Goal: Task Accomplishment & Management: Complete application form

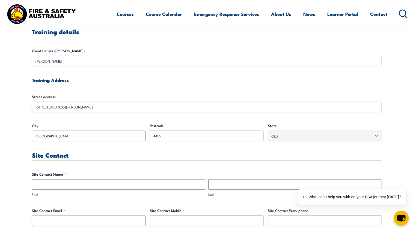
scroll to position [183, 0]
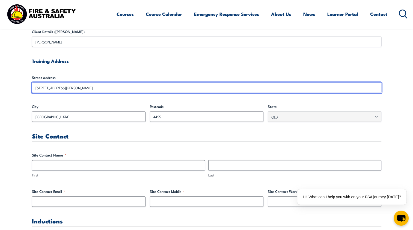
drag, startPoint x: 80, startPoint y: 86, endPoint x: 29, endPoint y: 88, distance: 51.4
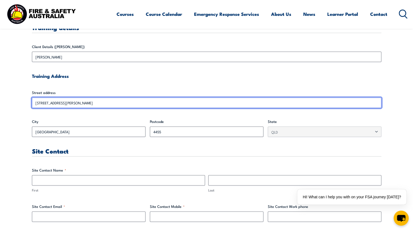
scroll to position [155, 0]
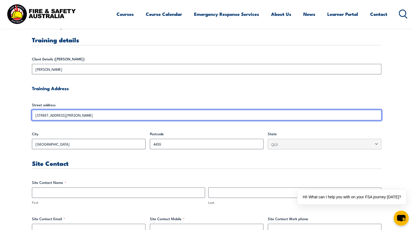
click at [88, 114] on input "[STREET_ADDRESS][PERSON_NAME]" at bounding box center [207, 115] width 350 height 10
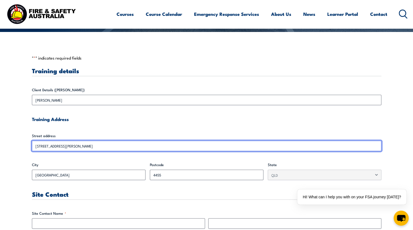
scroll to position [137, 0]
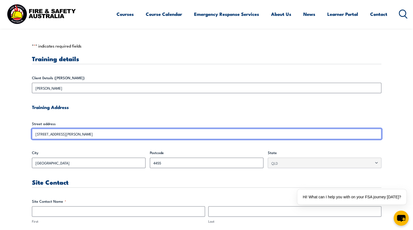
click at [70, 130] on input "[STREET_ADDRESS][PERSON_NAME]" at bounding box center [207, 134] width 350 height 10
drag, startPoint x: 69, startPoint y: 132, endPoint x: 48, endPoint y: 134, distance: 20.9
click at [48, 134] on input "[STREET_ADDRESS][PERSON_NAME]" at bounding box center [207, 134] width 350 height 10
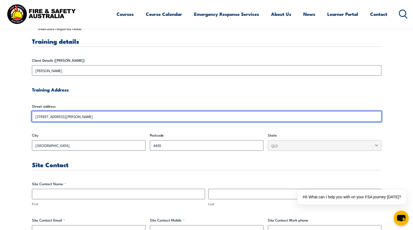
scroll to position [191, 0]
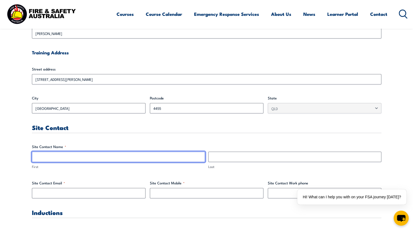
click at [46, 158] on input "First" at bounding box center [118, 157] width 173 height 10
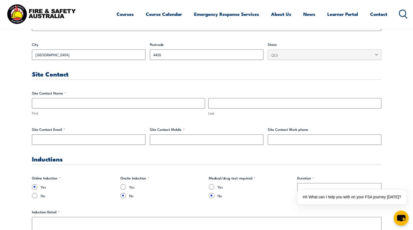
scroll to position [246, 0]
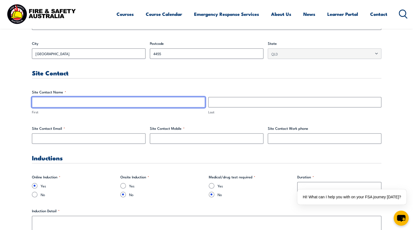
click at [67, 97] on input "First" at bounding box center [118, 102] width 173 height 10
type input "Kayne"
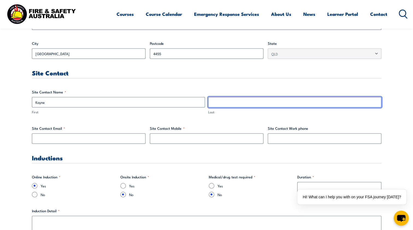
click at [273, 105] on input "Last" at bounding box center [294, 102] width 173 height 10
type input "B"
type input "Dordus"
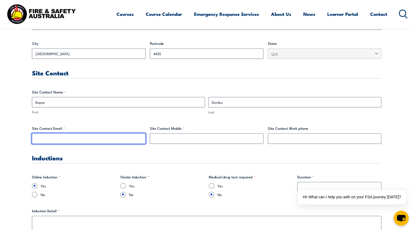
click at [95, 140] on input "Site Contact Email *" at bounding box center [89, 138] width 114 height 10
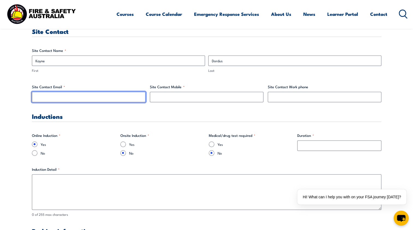
scroll to position [301, 0]
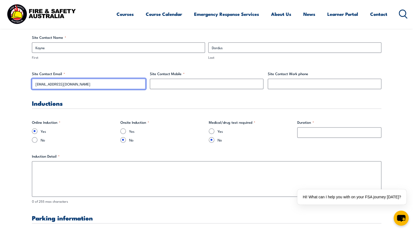
type input "[EMAIL_ADDRESS][DOMAIN_NAME]"
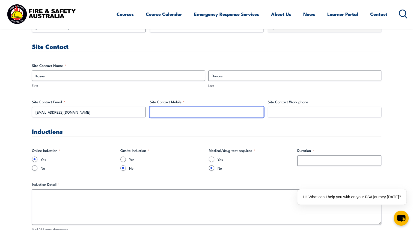
scroll to position [275, 0]
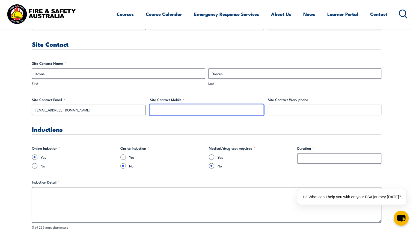
click at [175, 106] on input "Site Contact Mobile *" at bounding box center [207, 110] width 114 height 10
type input "0436456887"
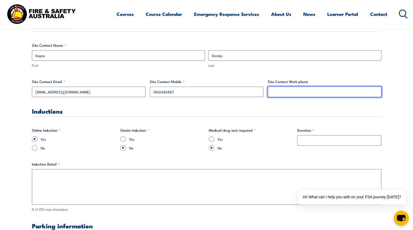
scroll to position [302, 0]
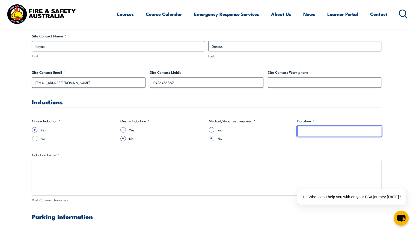
click at [333, 130] on input "Duration *" at bounding box center [340, 131] width 84 height 10
type input "1"
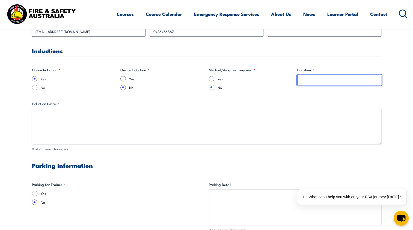
scroll to position [357, 0]
